Goal: Task Accomplishment & Management: Complete application form

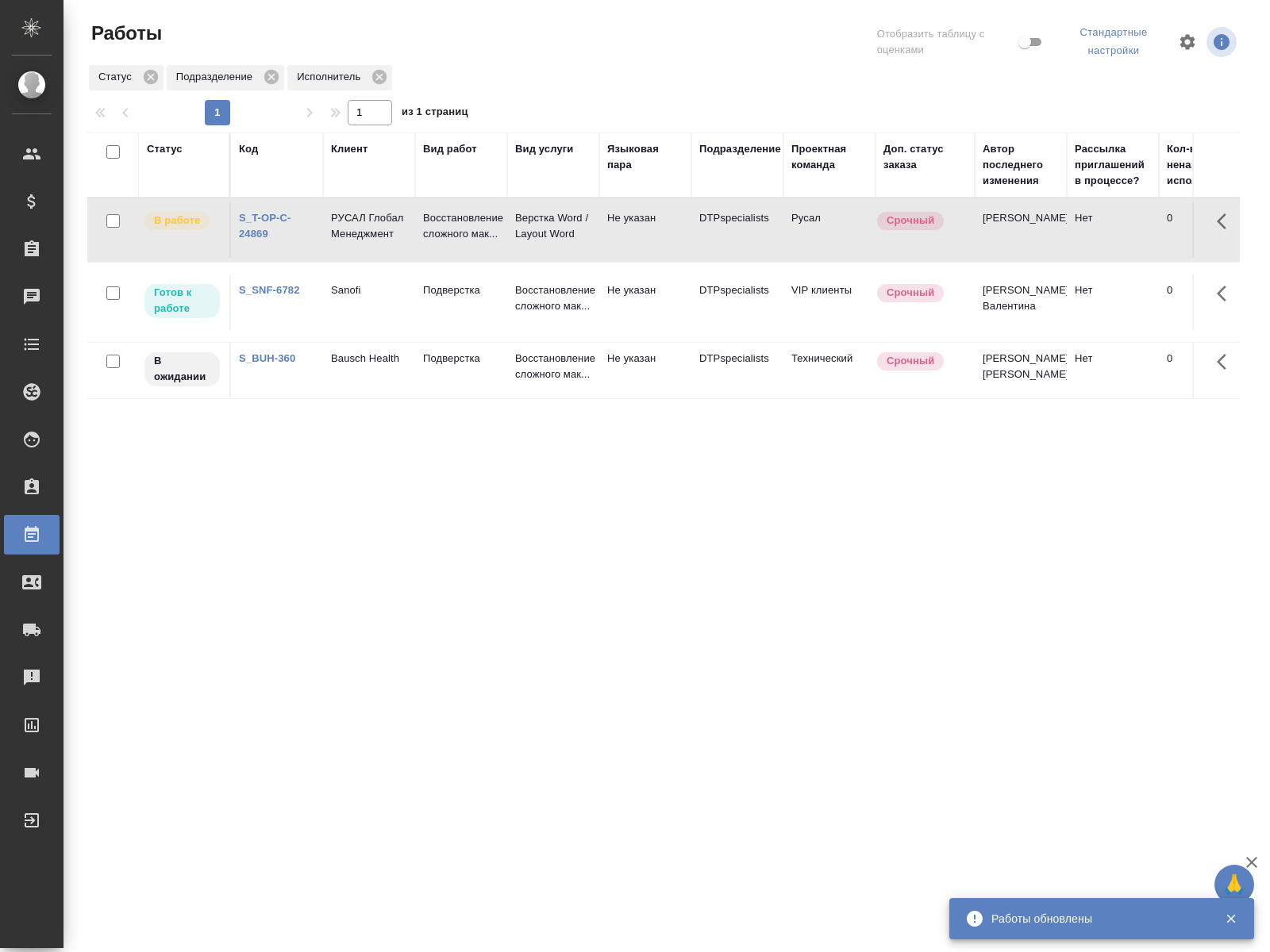
click at [250, 519] on div "Статус Код Клиент Вид работ Вид услуги Языковая пара Подразделение Проектная ко…" at bounding box center [664, 419] width 1153 height 572
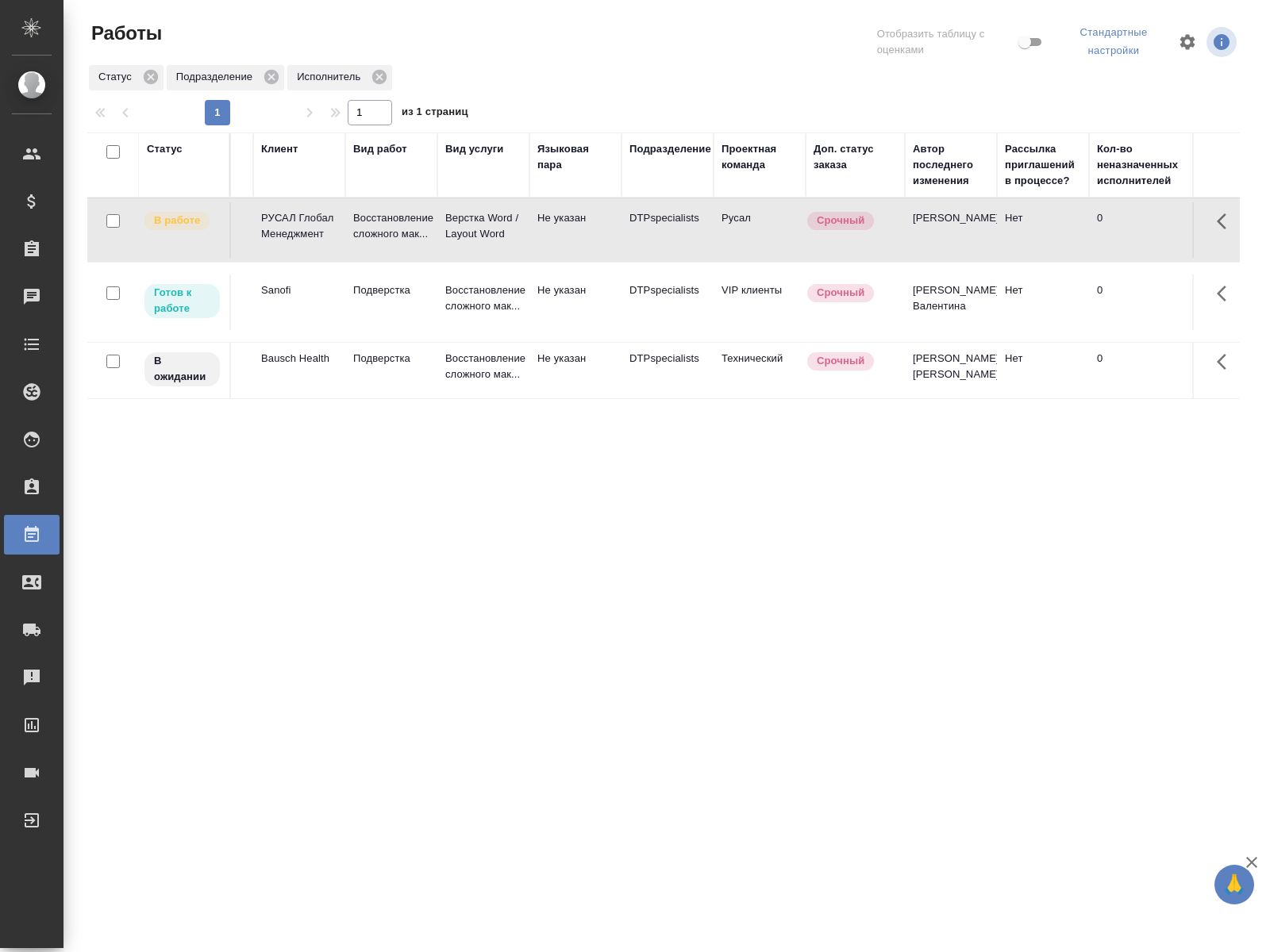
scroll to position [0, 56]
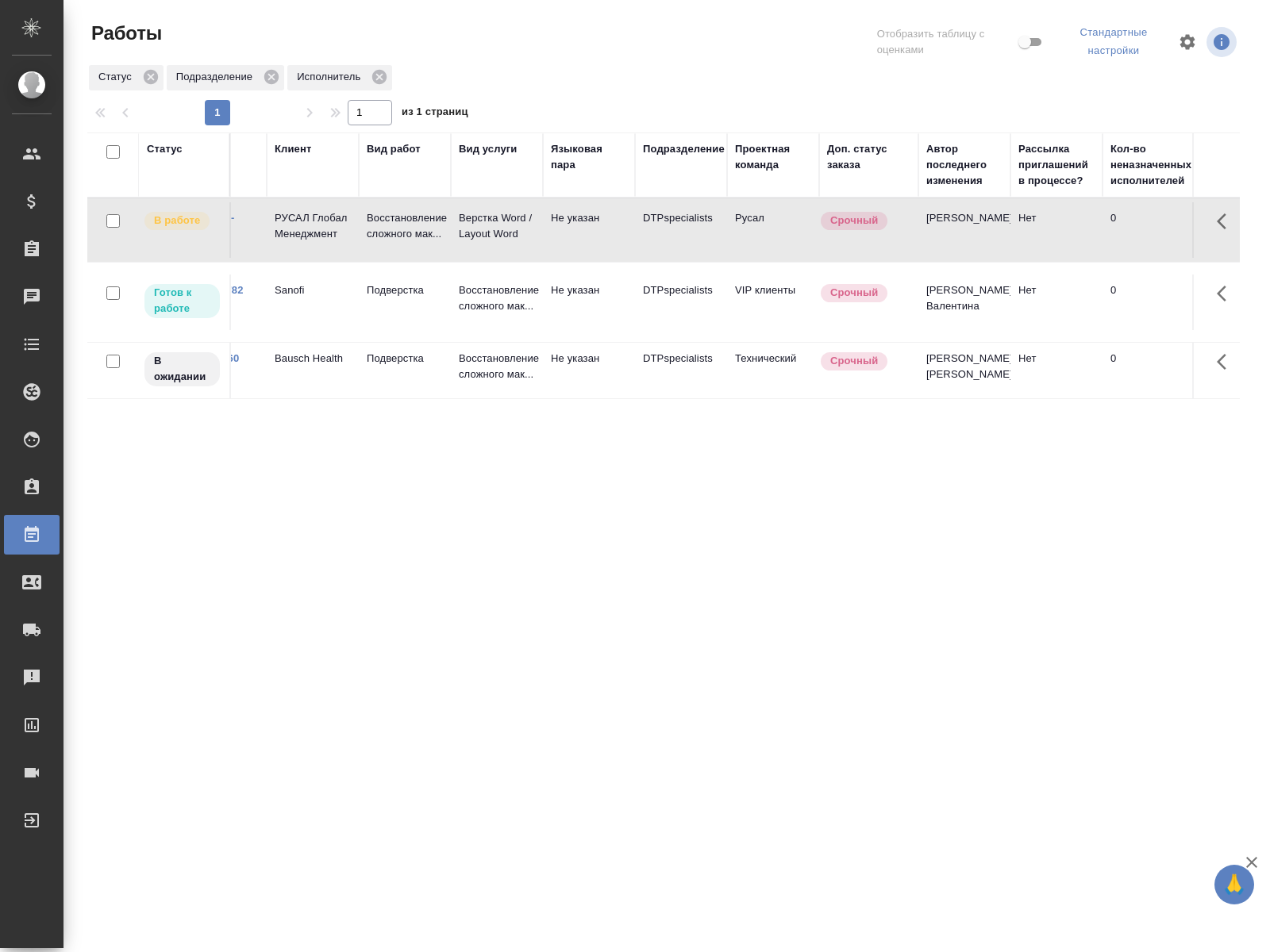
click at [415, 300] on td "Подверстка" at bounding box center [405, 302] width 92 height 56
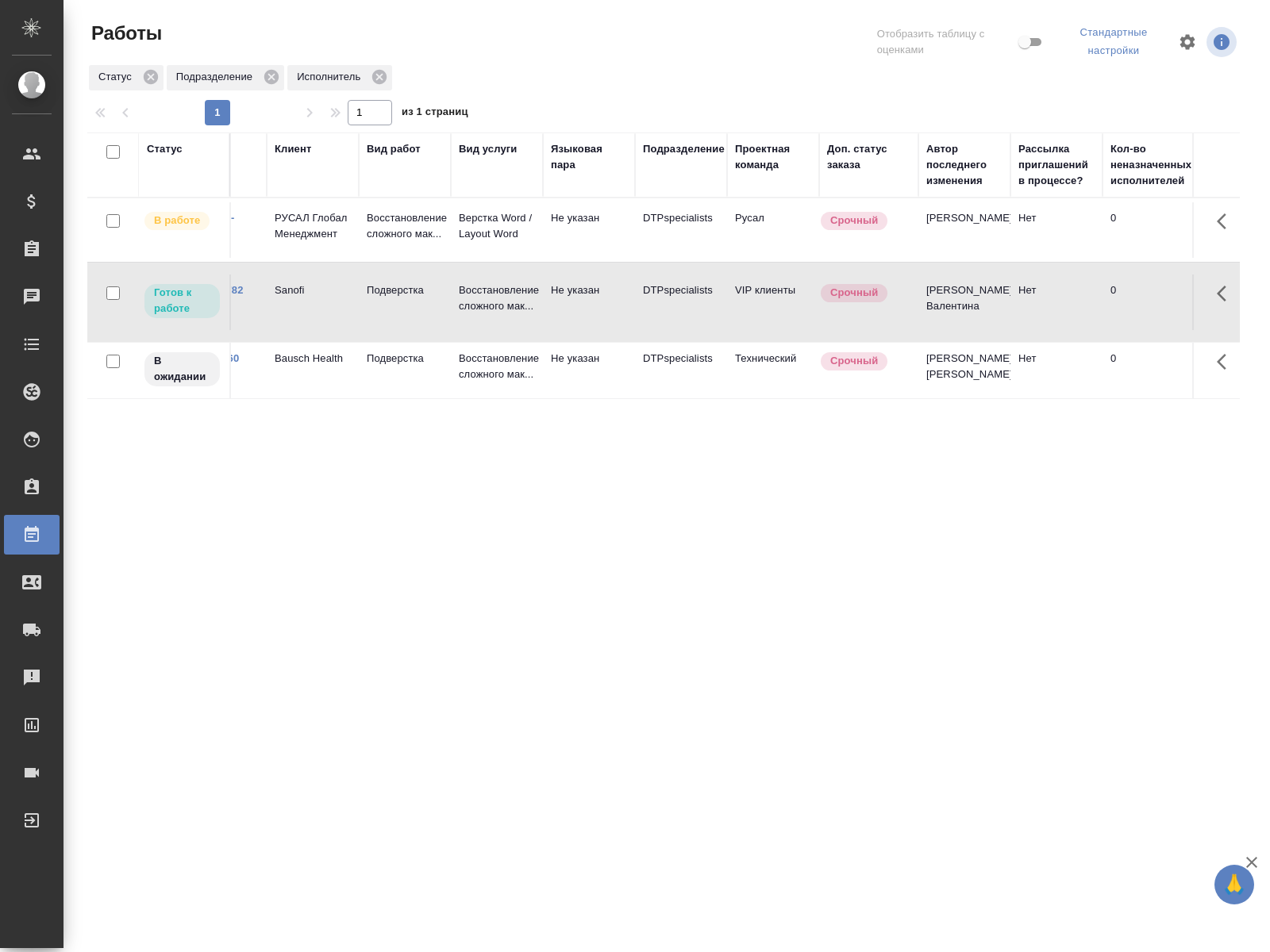
click at [415, 300] on td "Подверстка" at bounding box center [405, 302] width 92 height 56
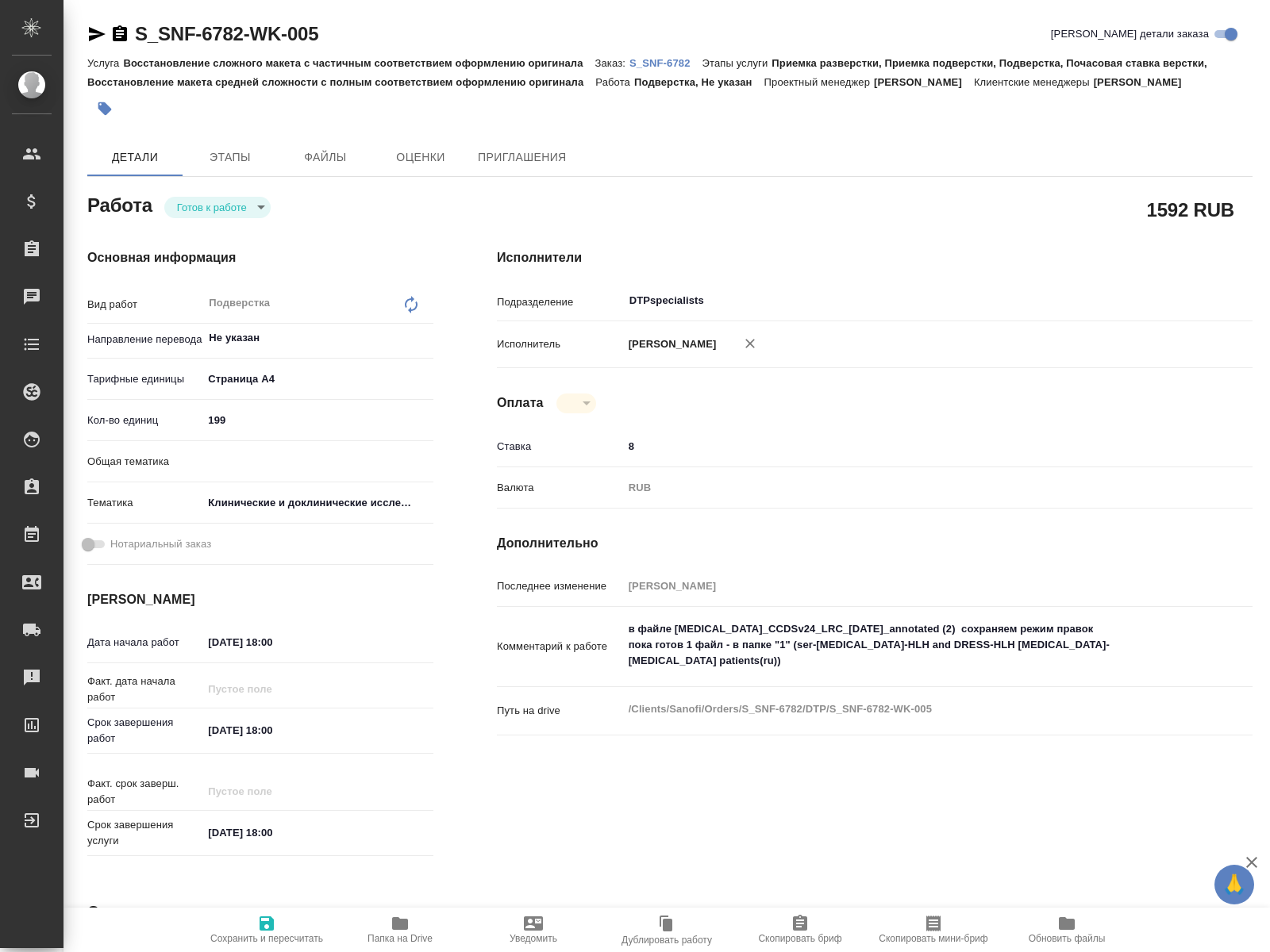
type textarea "x"
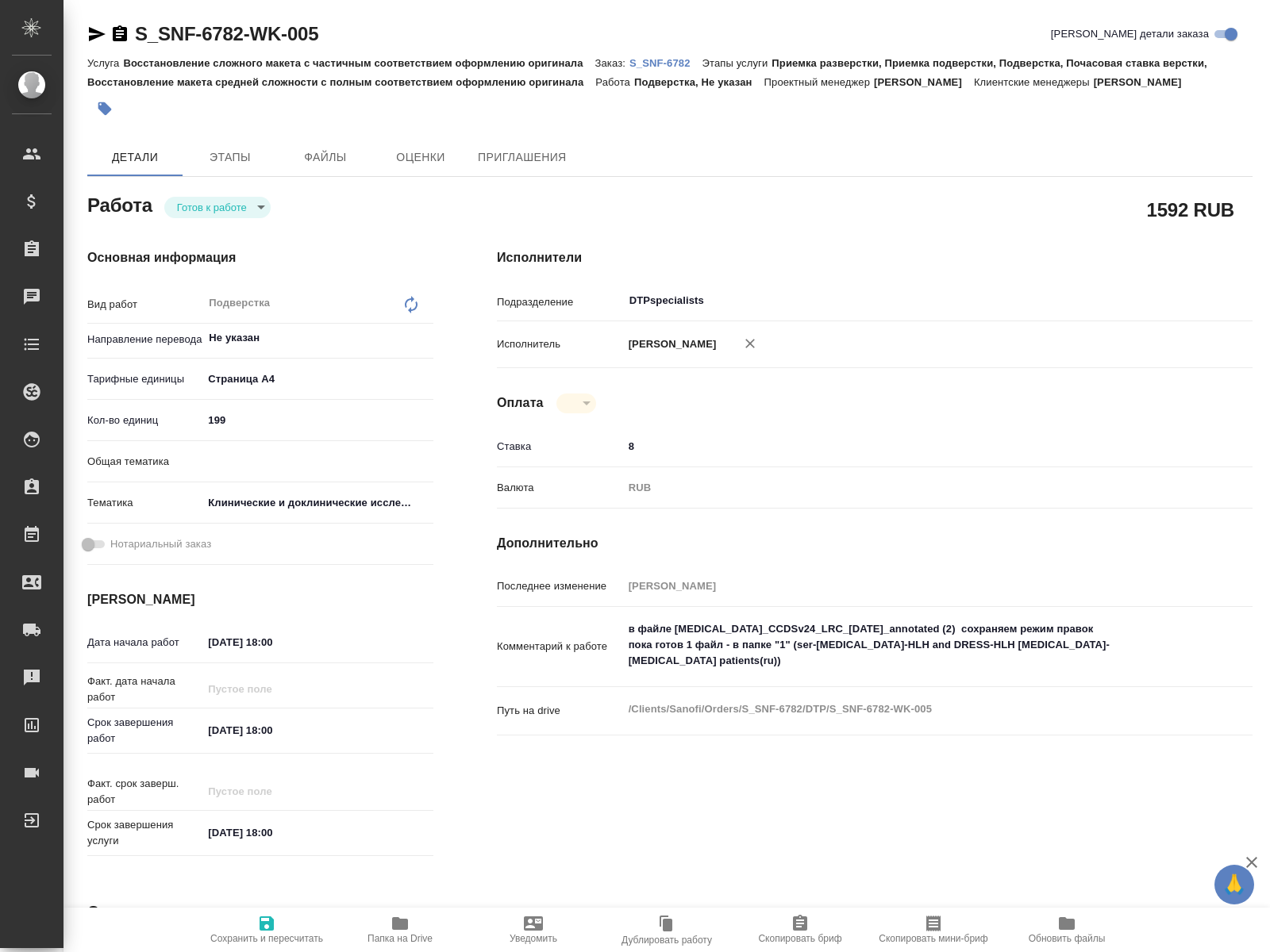
type textarea "x"
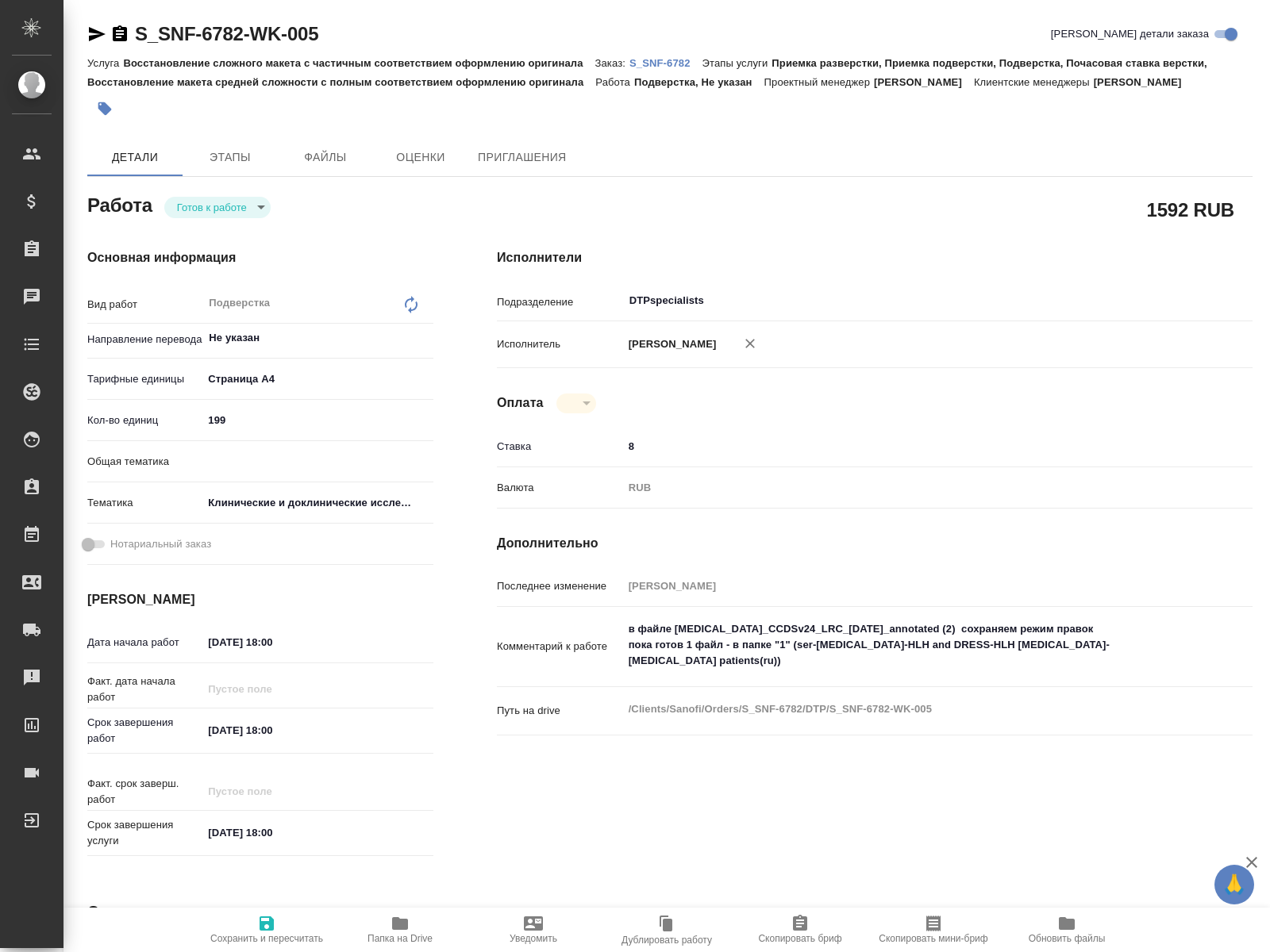
type textarea "x"
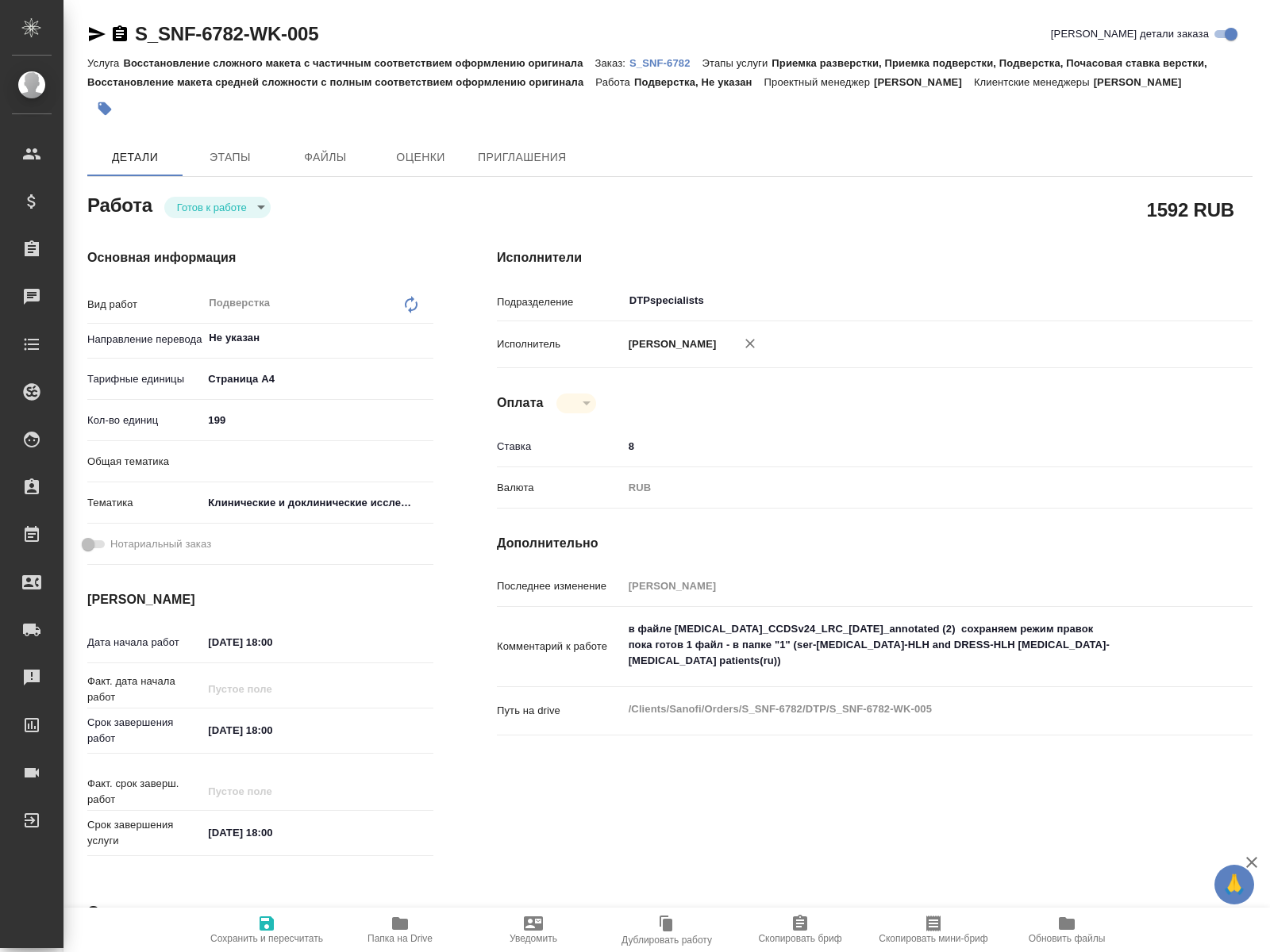
type textarea "x"
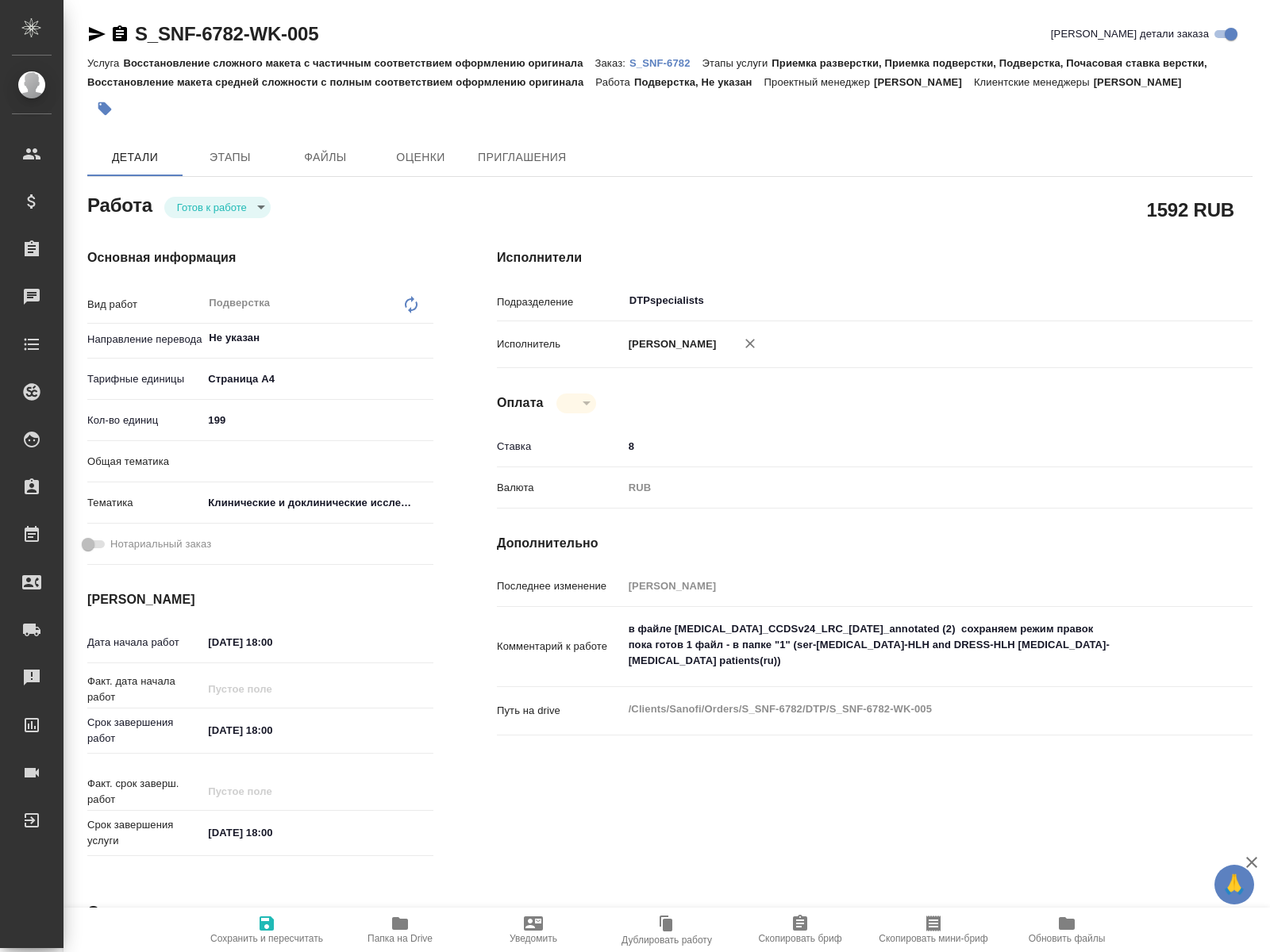
type textarea "x"
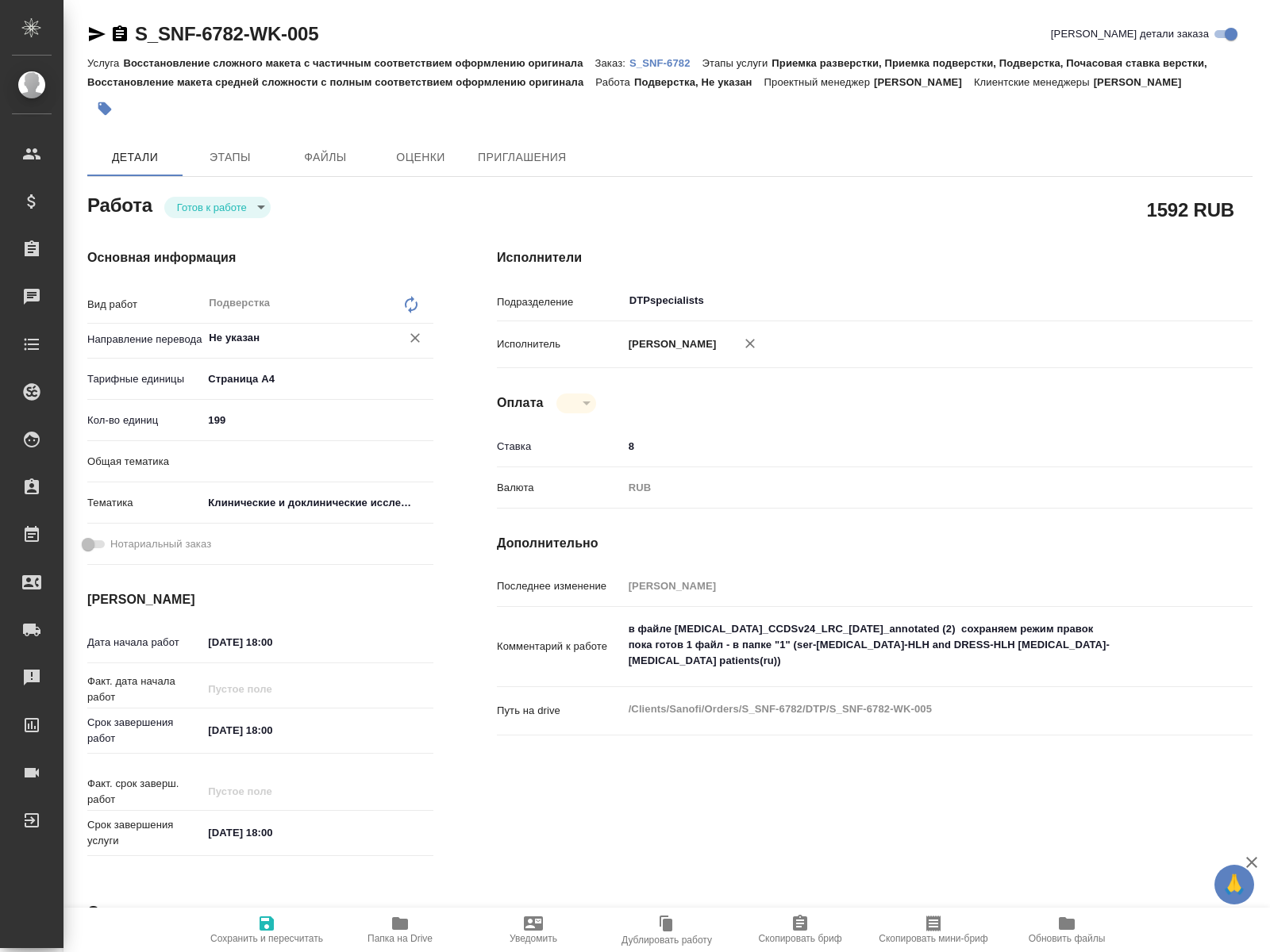
type textarea "x"
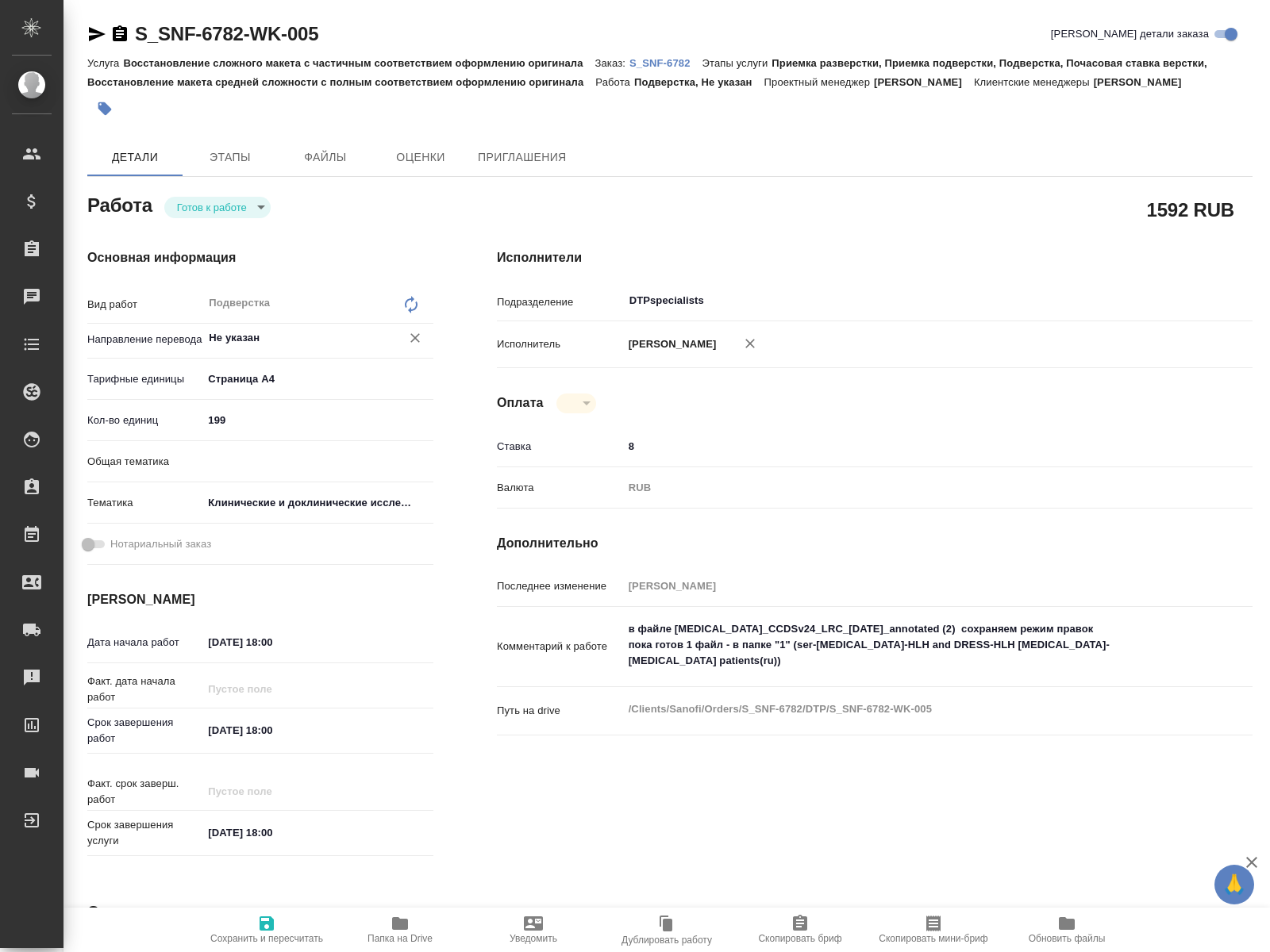
type textarea "x"
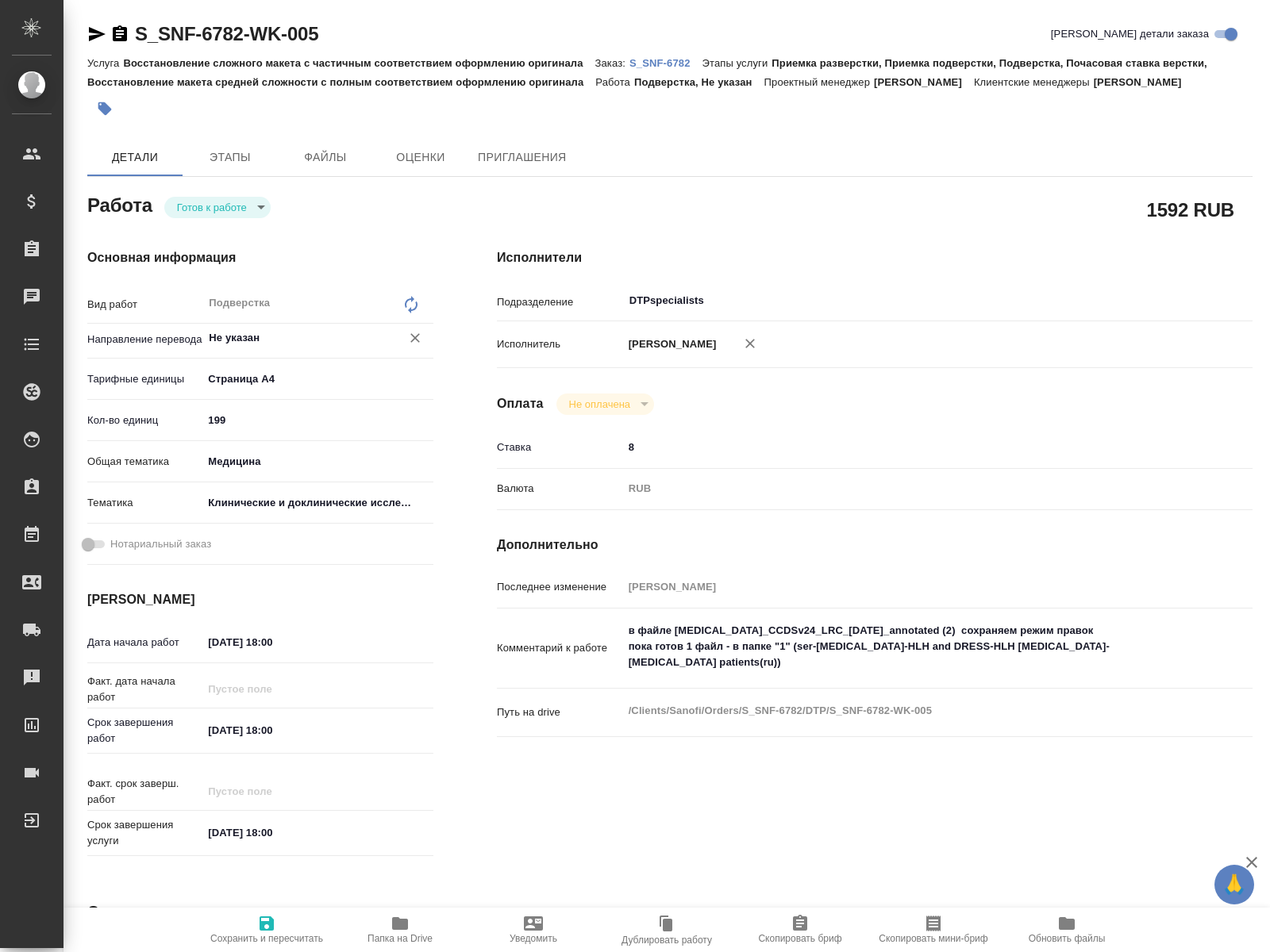
type textarea "x"
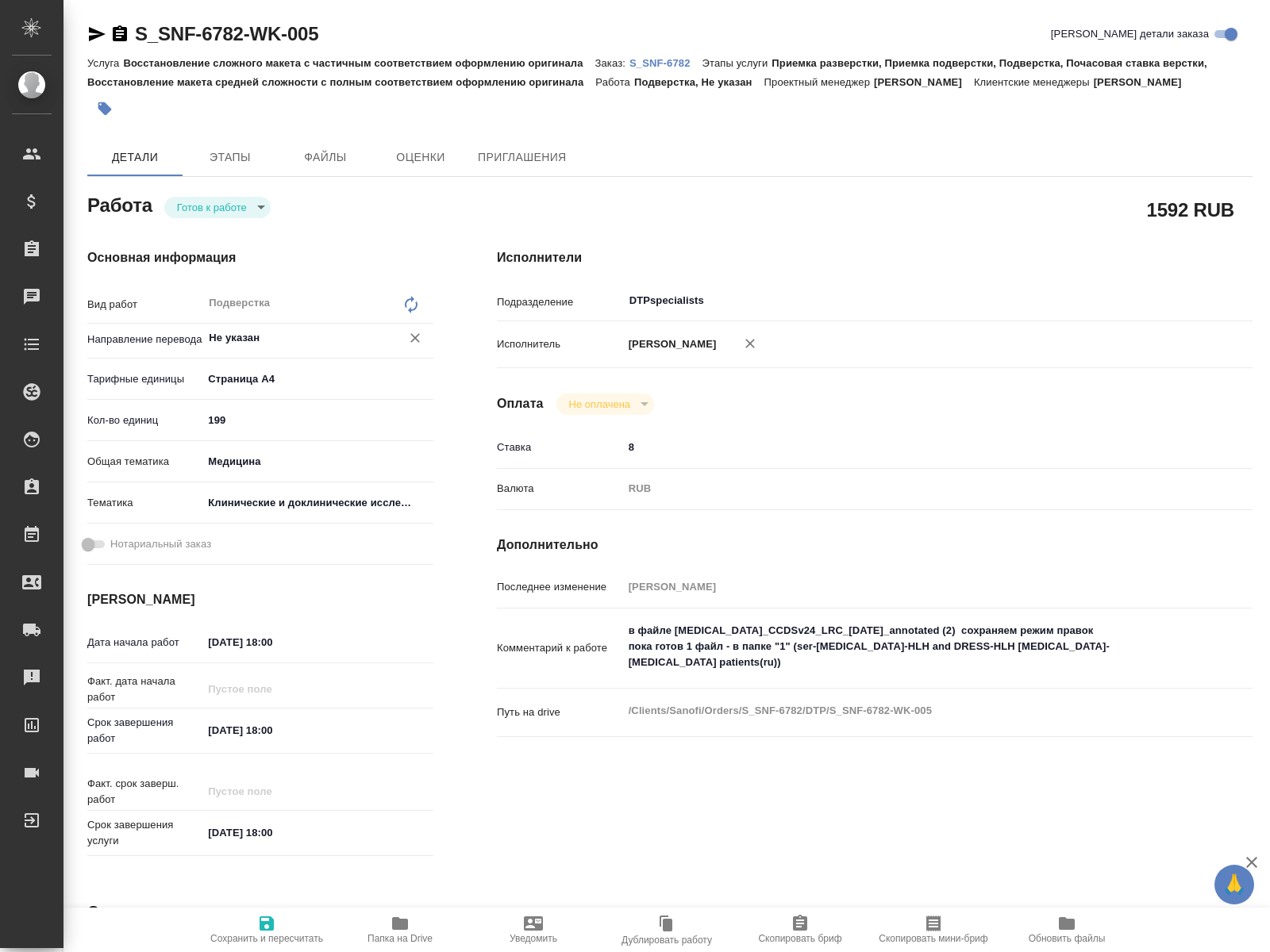
type textarea "x"
